Goal: Task Accomplishment & Management: Manage account settings

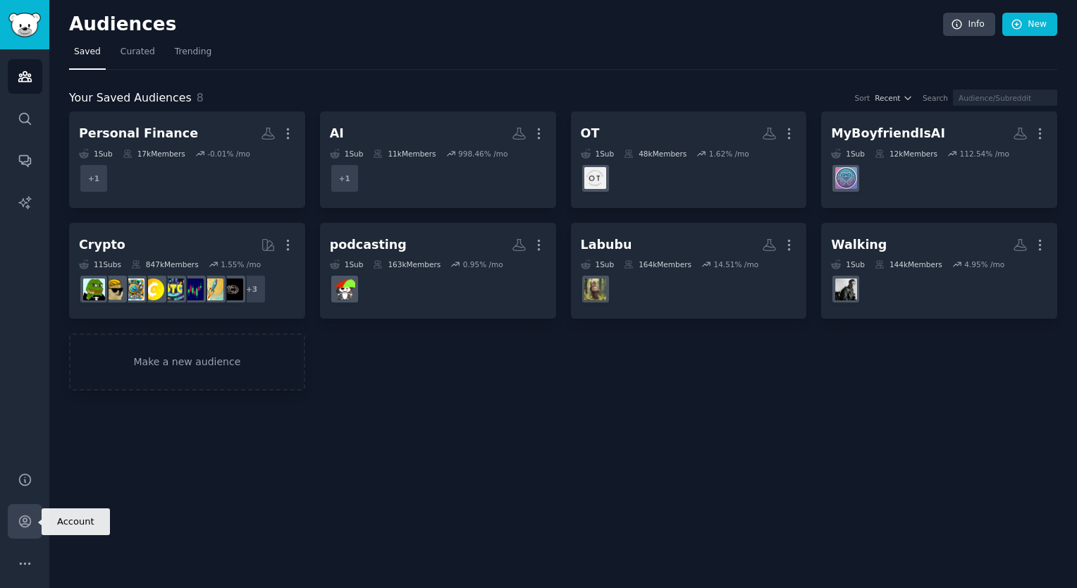
click at [20, 518] on icon "Sidebar" at bounding box center [25, 521] width 15 height 15
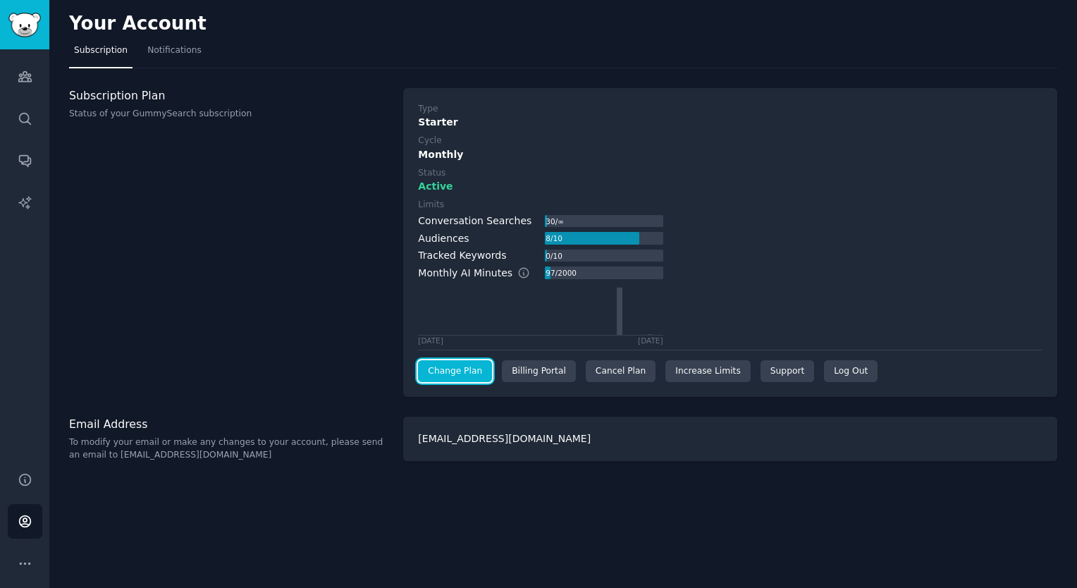
click at [465, 364] on link "Change Plan" at bounding box center [455, 371] width 74 height 23
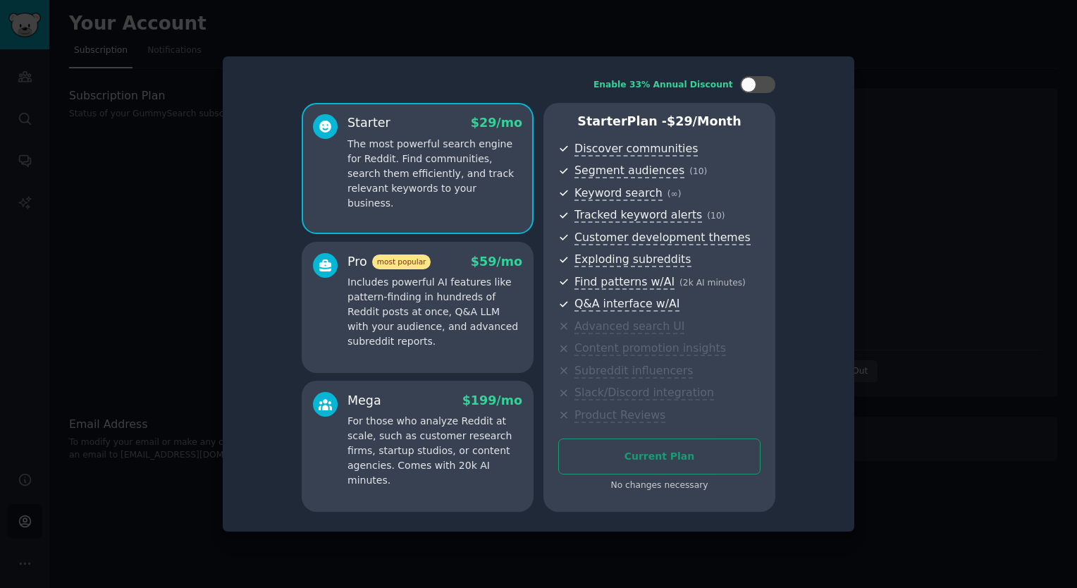
click at [894, 166] on div at bounding box center [538, 294] width 1077 height 588
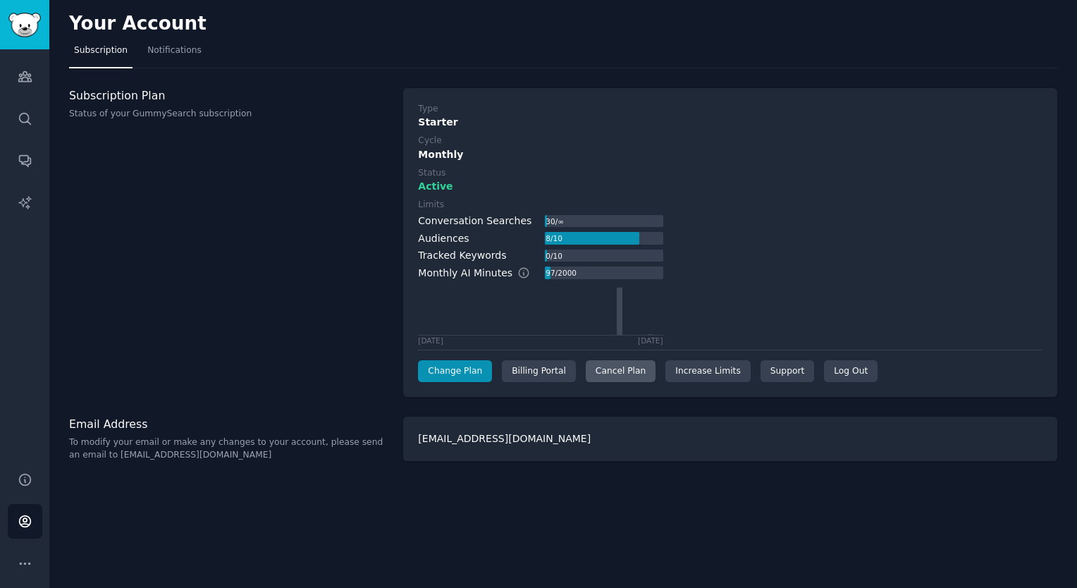
click at [620, 366] on div "Cancel Plan" at bounding box center [621, 371] width 70 height 23
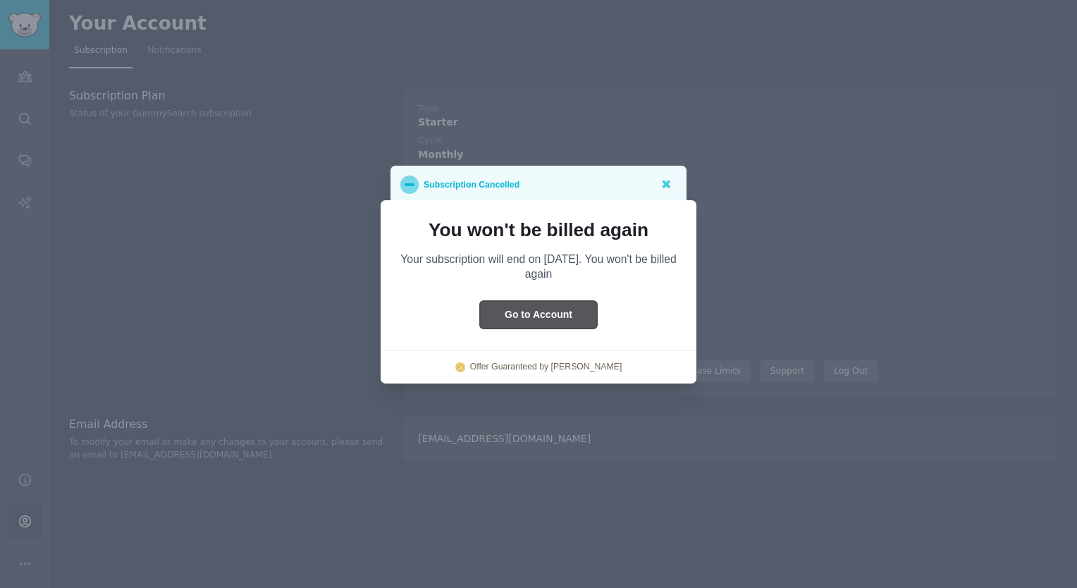
click at [556, 311] on button "Go to Account" at bounding box center [538, 314] width 117 height 27
